Goal: Transaction & Acquisition: Book appointment/travel/reservation

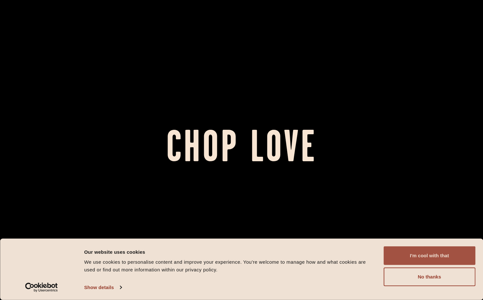
click at [434, 258] on button "I'm cool with that" at bounding box center [430, 255] width 92 height 19
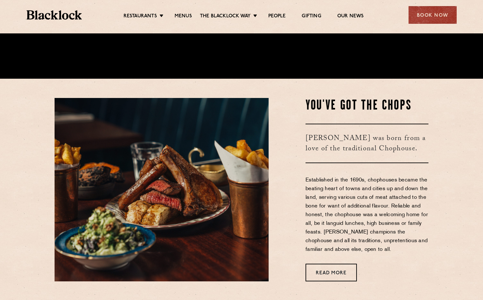
scroll to position [224, 0]
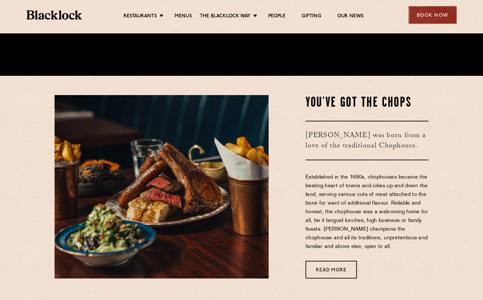
click at [431, 13] on div "Book Now" at bounding box center [433, 15] width 48 height 18
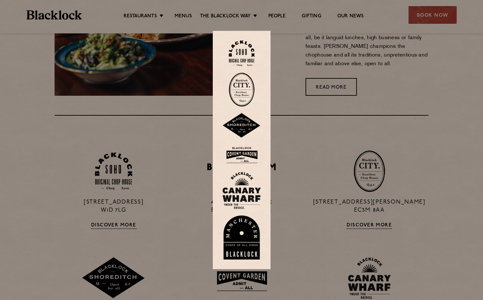
scroll to position [376, 0]
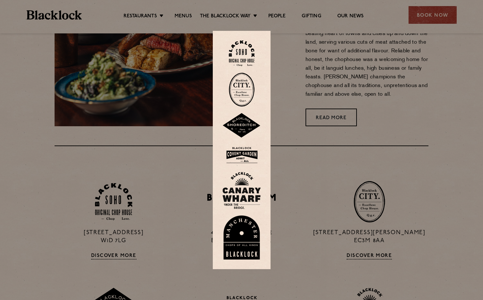
click at [286, 143] on div at bounding box center [241, 150] width 483 height 300
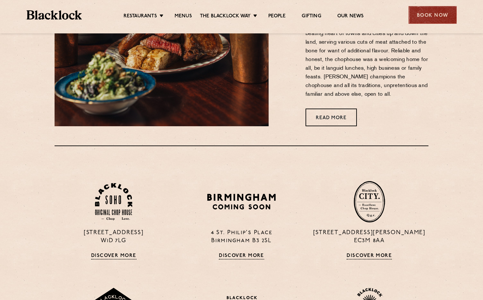
click at [431, 15] on div "Book Now" at bounding box center [433, 15] width 48 height 18
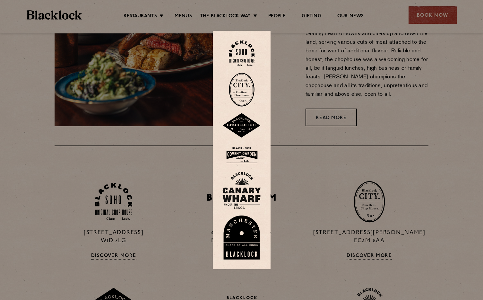
click at [244, 123] on img at bounding box center [242, 125] width 39 height 25
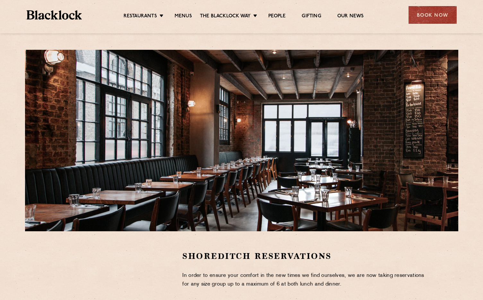
click at [72, 19] on img at bounding box center [55, 14] width 56 height 9
